Goal: Transaction & Acquisition: Download file/media

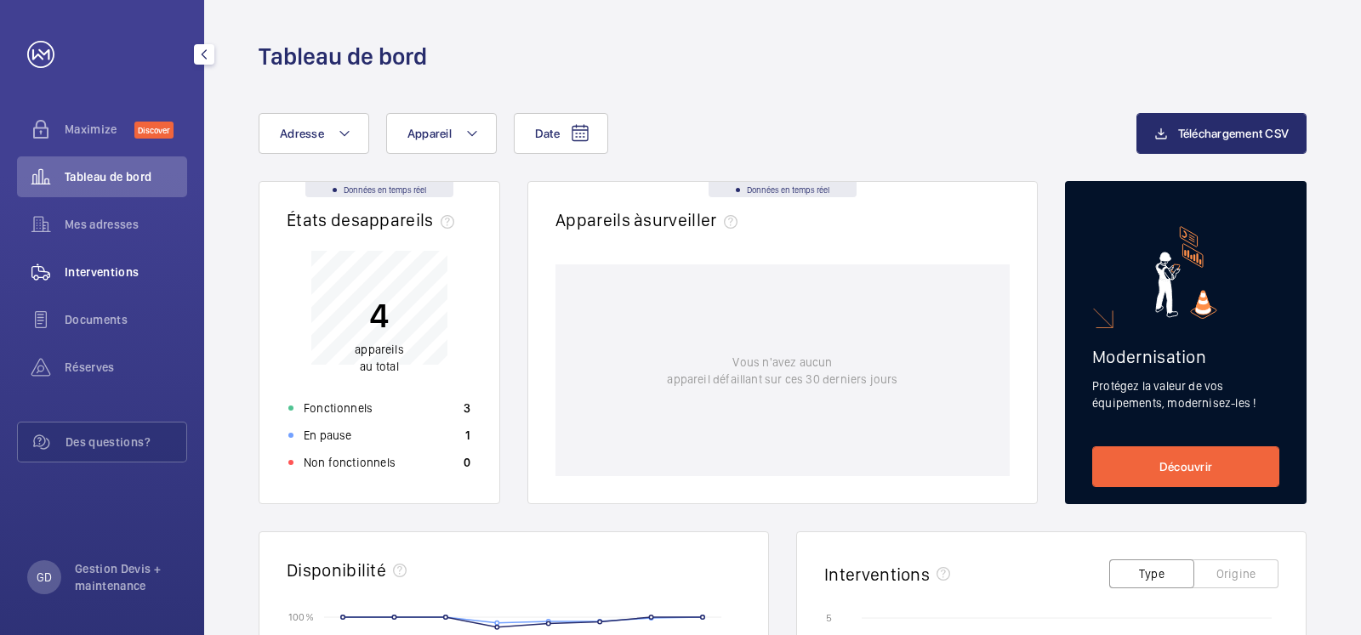
click at [117, 264] on span "Interventions" at bounding box center [126, 272] width 122 height 17
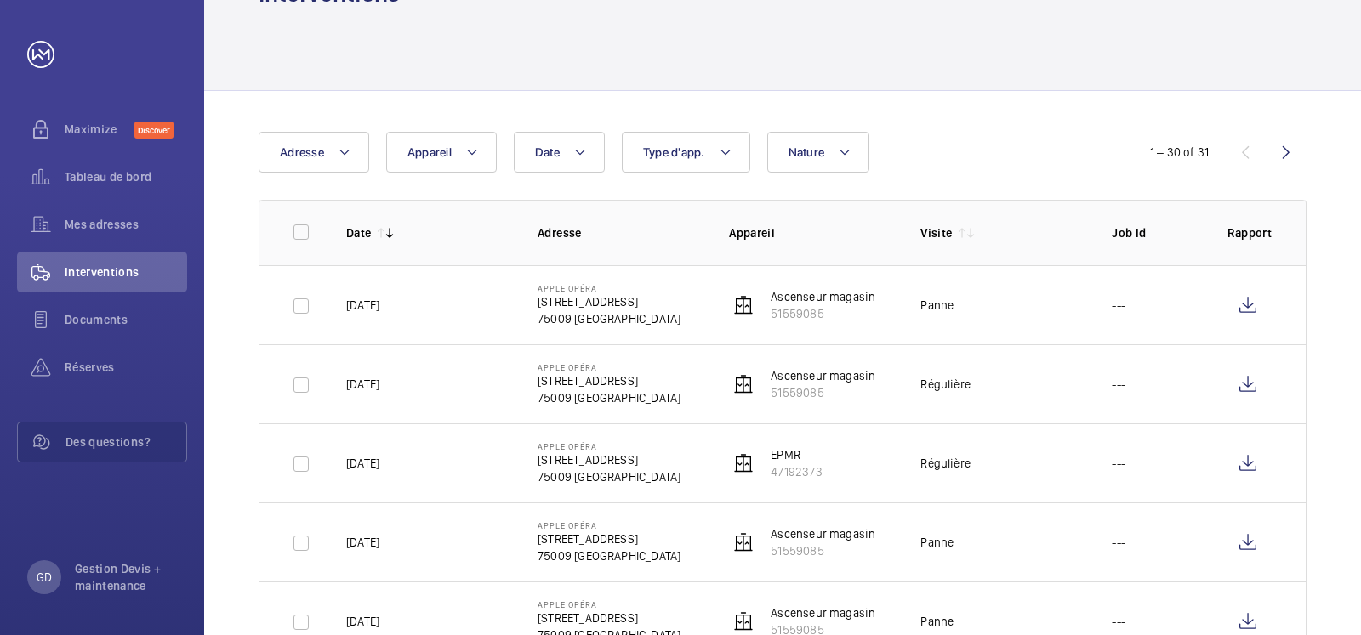
scroll to position [97, 0]
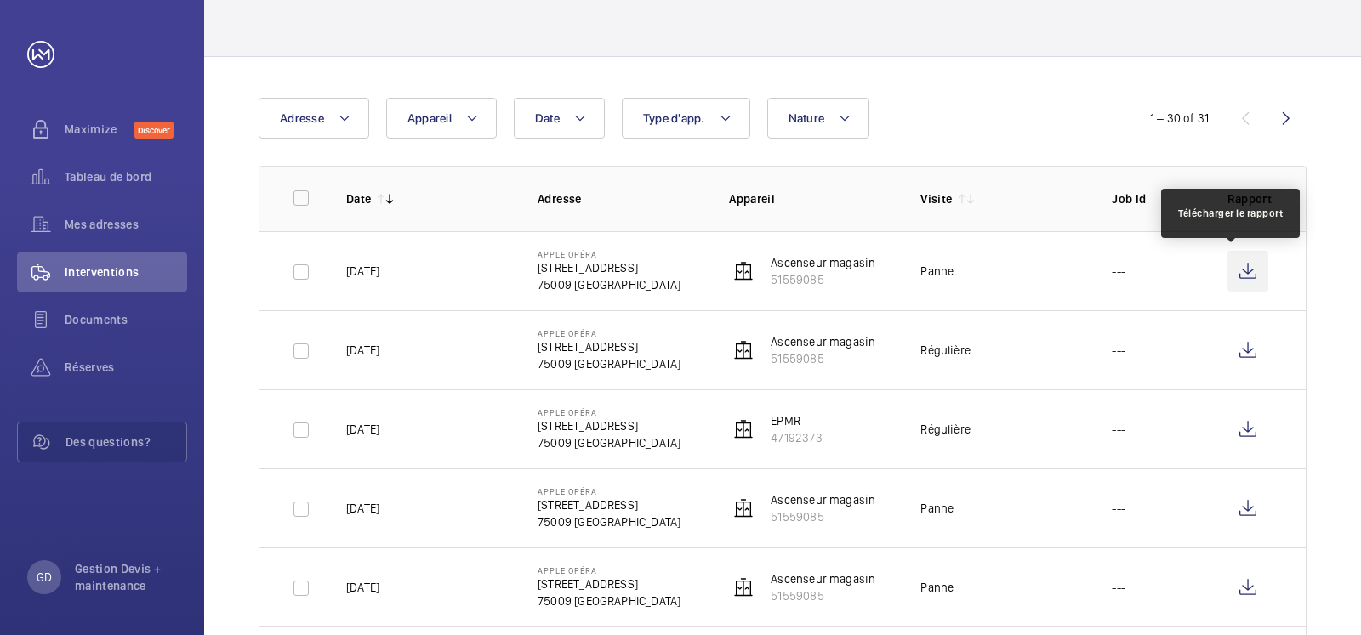
click at [1227, 271] on wm-front-icon-button at bounding box center [1247, 271] width 41 height 41
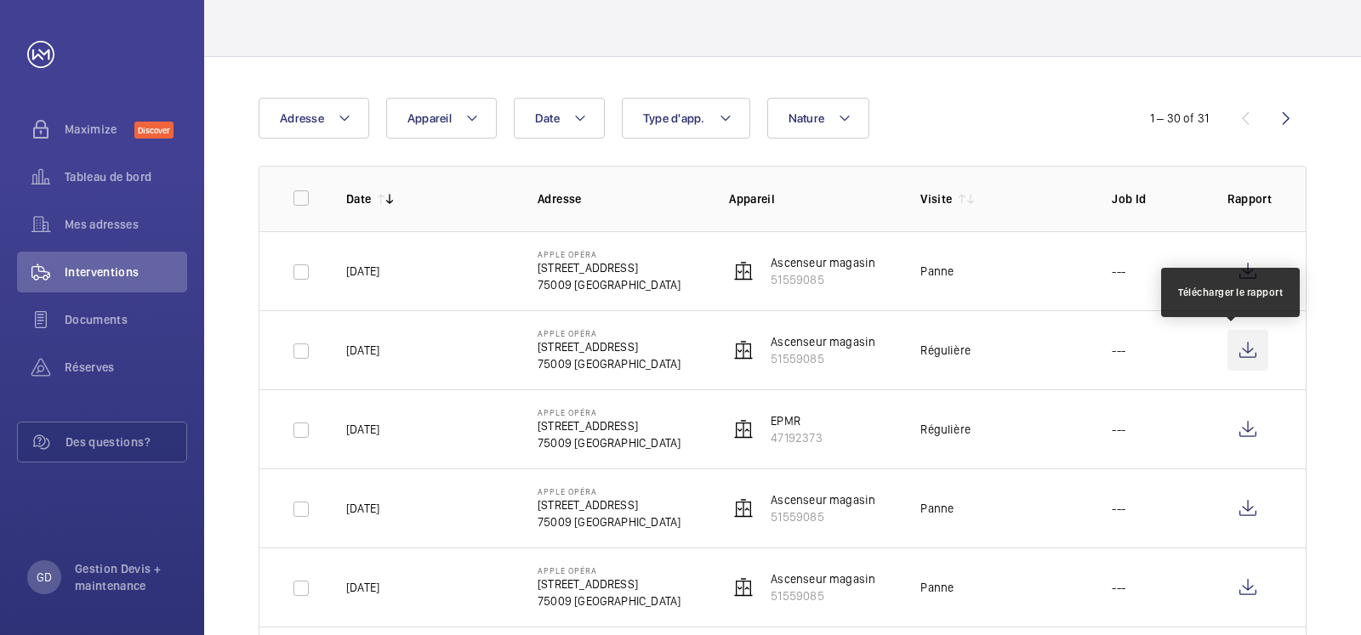
click at [1233, 350] on wm-front-icon-button at bounding box center [1247, 350] width 41 height 41
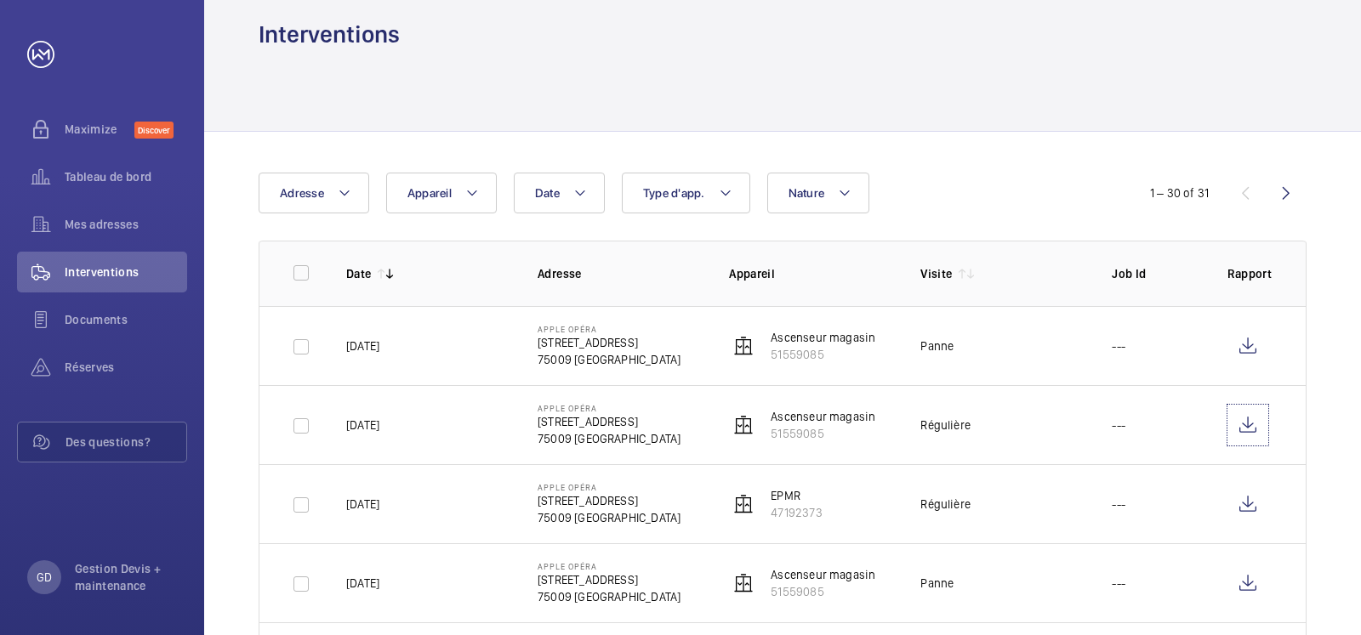
scroll to position [0, 0]
